Goal: Transaction & Acquisition: Purchase product/service

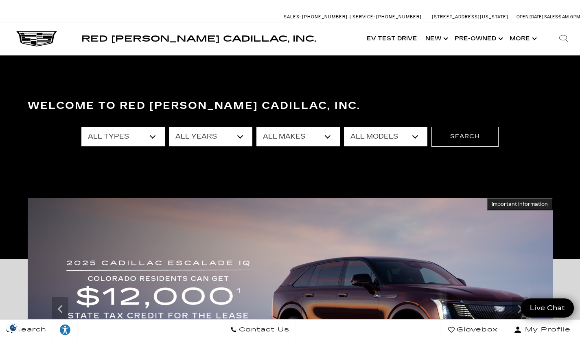
click at [501, 38] on link "Show Pre-Owned" at bounding box center [478, 38] width 55 height 33
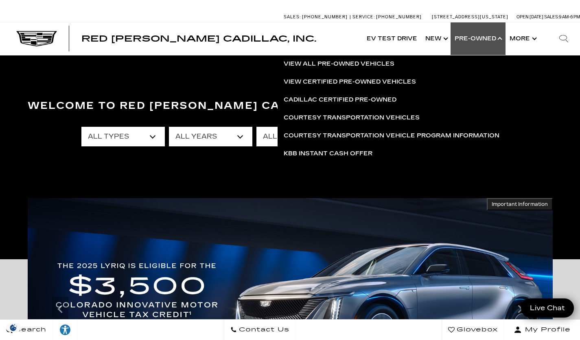
click at [379, 62] on link "View All Pre-Owned Vehicles" at bounding box center [392, 64] width 228 height 18
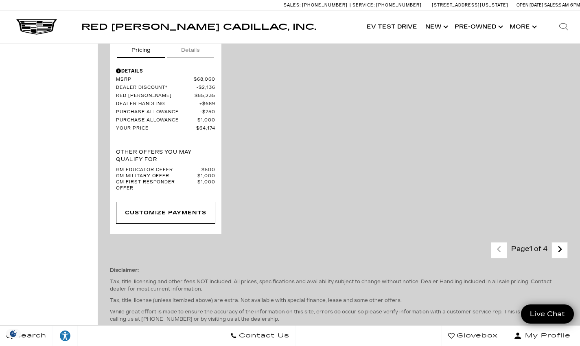
scroll to position [2130, 0]
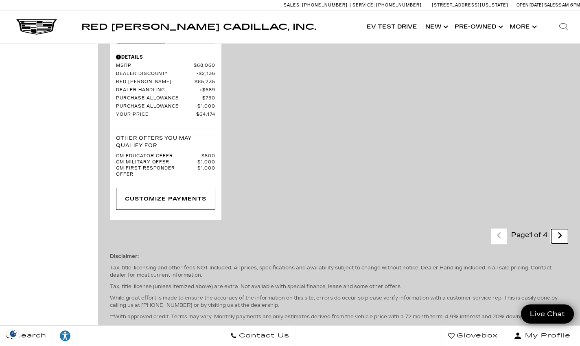
click at [563, 229] on icon "next page" at bounding box center [560, 235] width 5 height 13
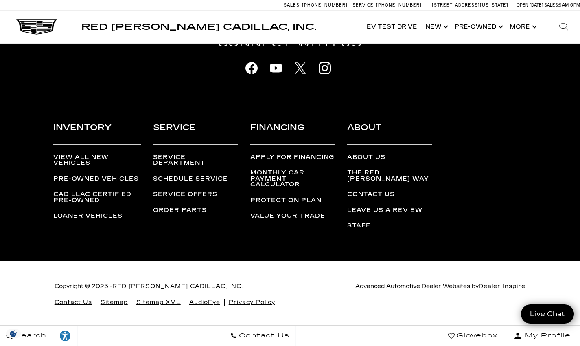
scroll to position [2019, 0]
